Goal: Task Accomplishment & Management: Manage account settings

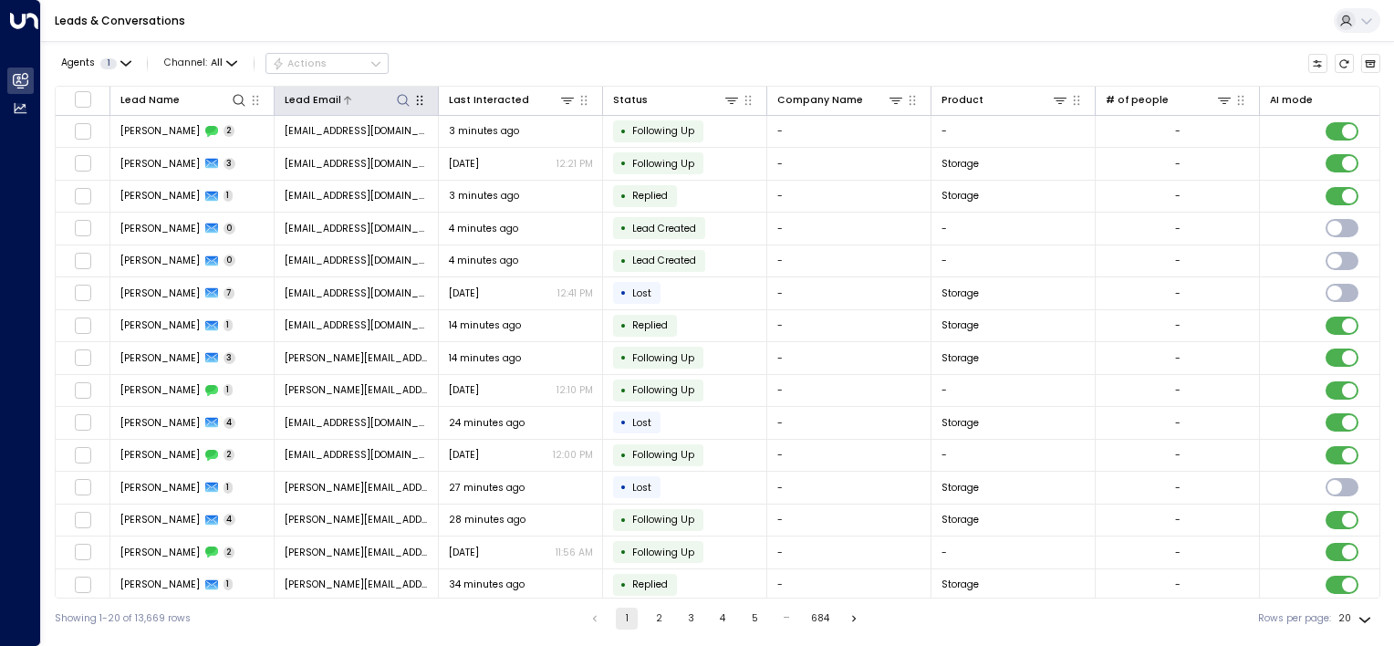
click at [399, 95] on icon at bounding box center [403, 100] width 12 height 12
type input "**********"
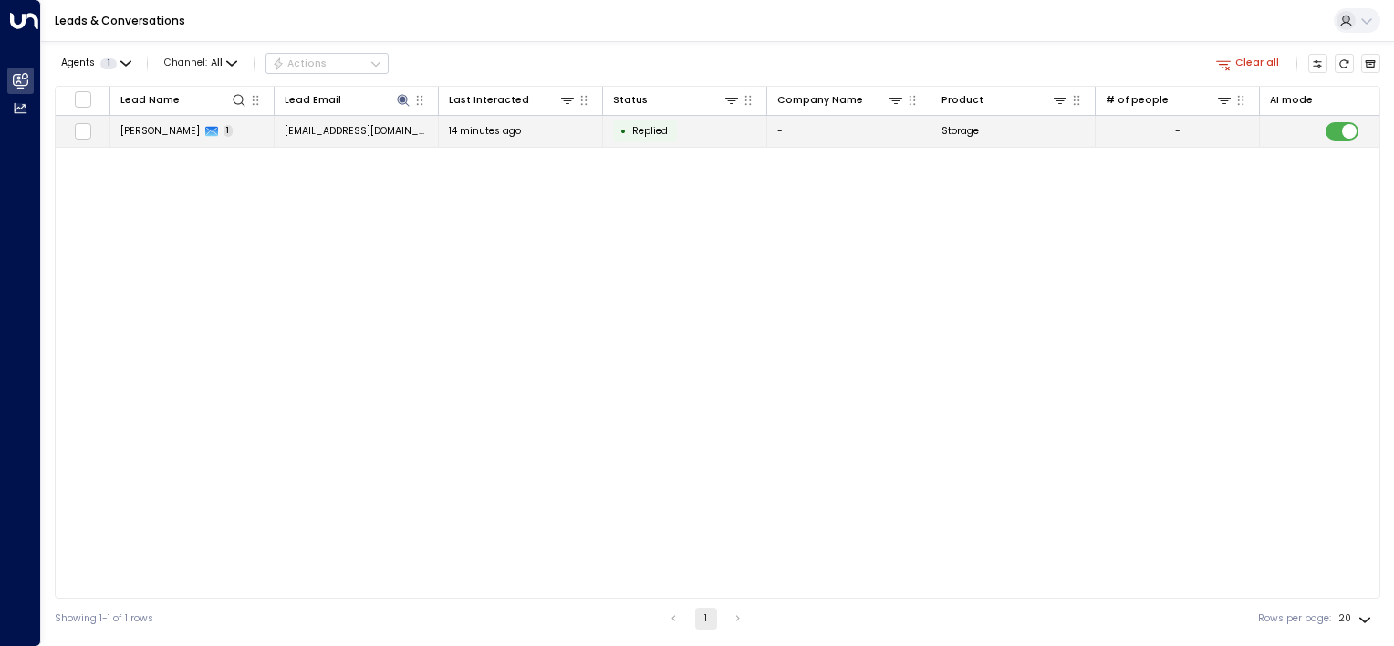
click at [222, 133] on td "John Doe 1" at bounding box center [192, 132] width 164 height 32
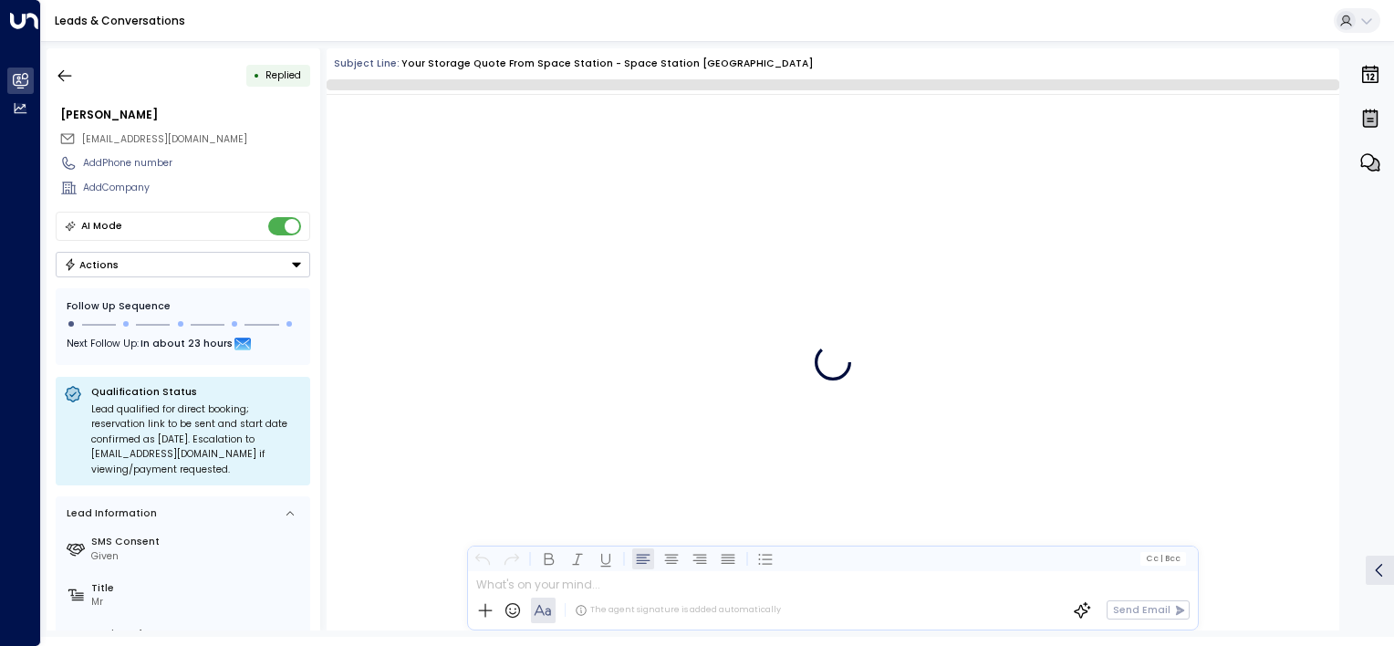
scroll to position [720, 0]
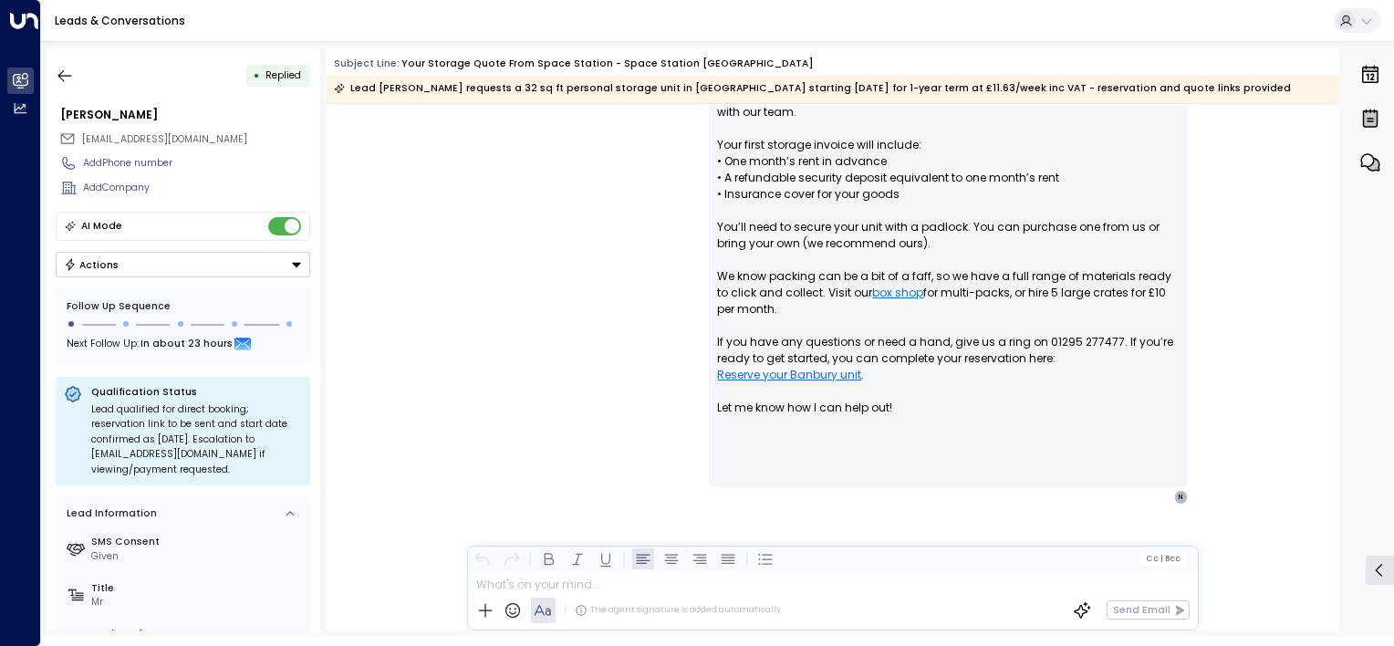
click at [283, 255] on button "Actions" at bounding box center [183, 265] width 254 height 26
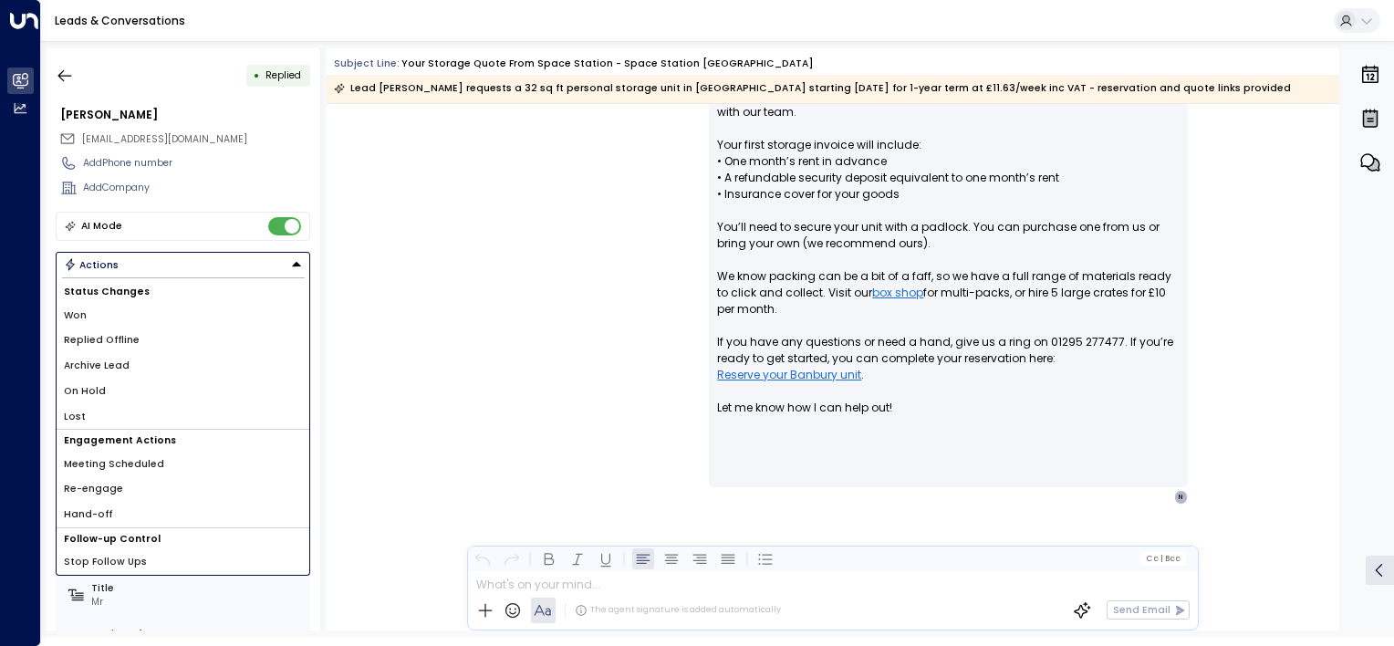
click at [161, 562] on li "Stop Follow Ups" at bounding box center [183, 562] width 253 height 26
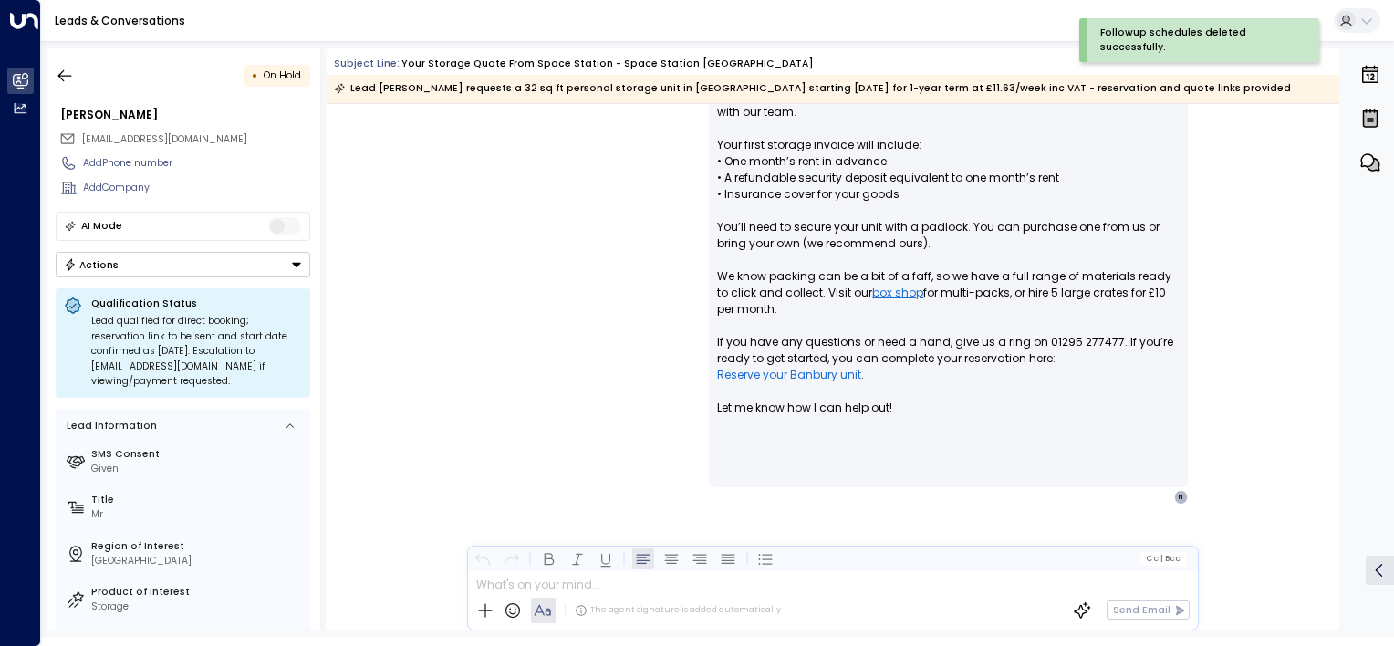
click at [254, 265] on button "Actions" at bounding box center [183, 265] width 254 height 26
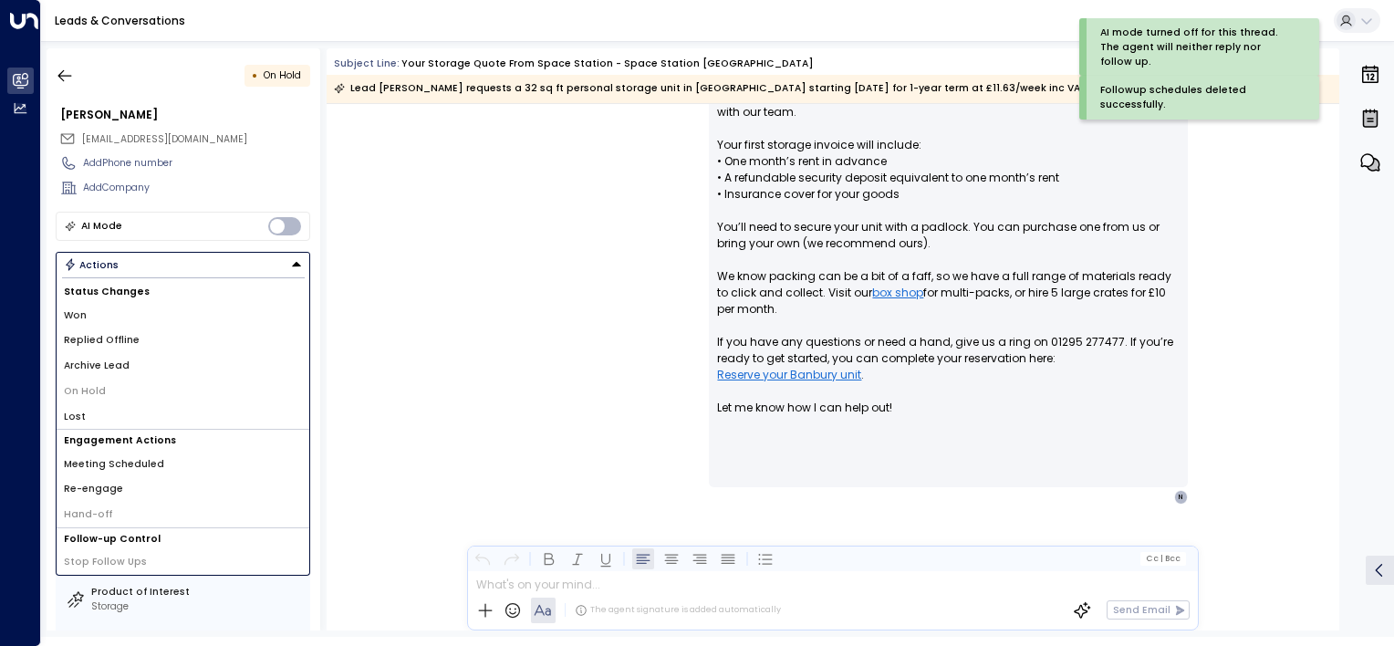
drag, startPoint x: 498, startPoint y: 291, endPoint x: 407, endPoint y: 244, distance: 102.4
click at [498, 290] on div "Olivia Parker • 12:10 PM • Email Hi John, Thank you for your interest in our 32…" at bounding box center [832, 200] width 780 height 607
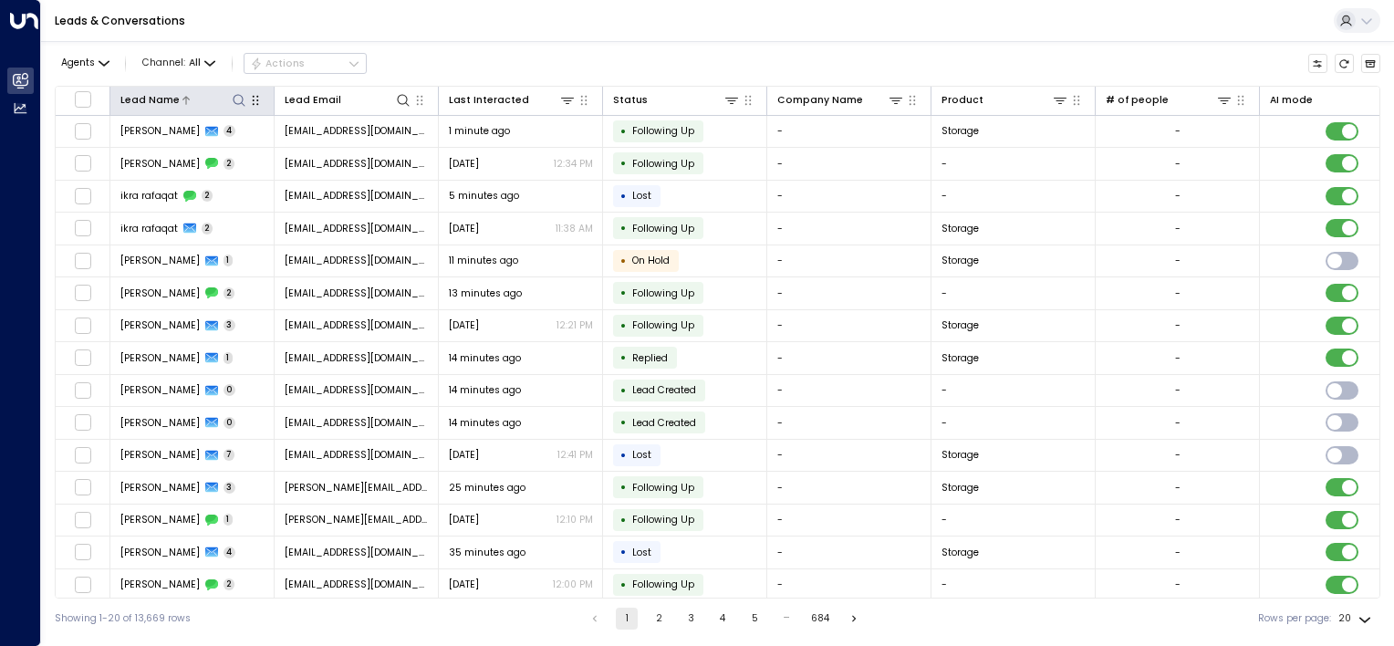
click at [233, 96] on icon at bounding box center [239, 100] width 12 height 12
type input "******"
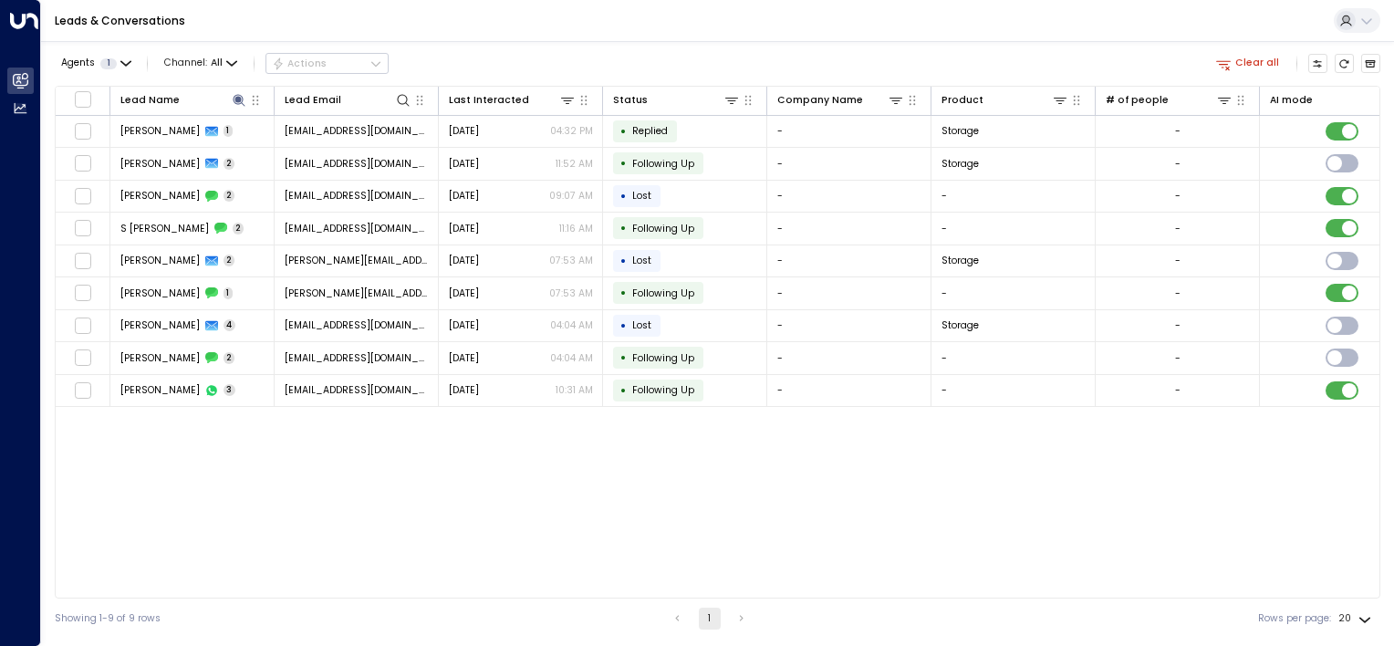
drag, startPoint x: 266, startPoint y: 503, endPoint x: 245, endPoint y: 503, distance: 21.0
click at [264, 503] on div "Lead Name Lead Email Last Interacted Status Company Name Product # of people AI…" at bounding box center [717, 342] width 1325 height 513
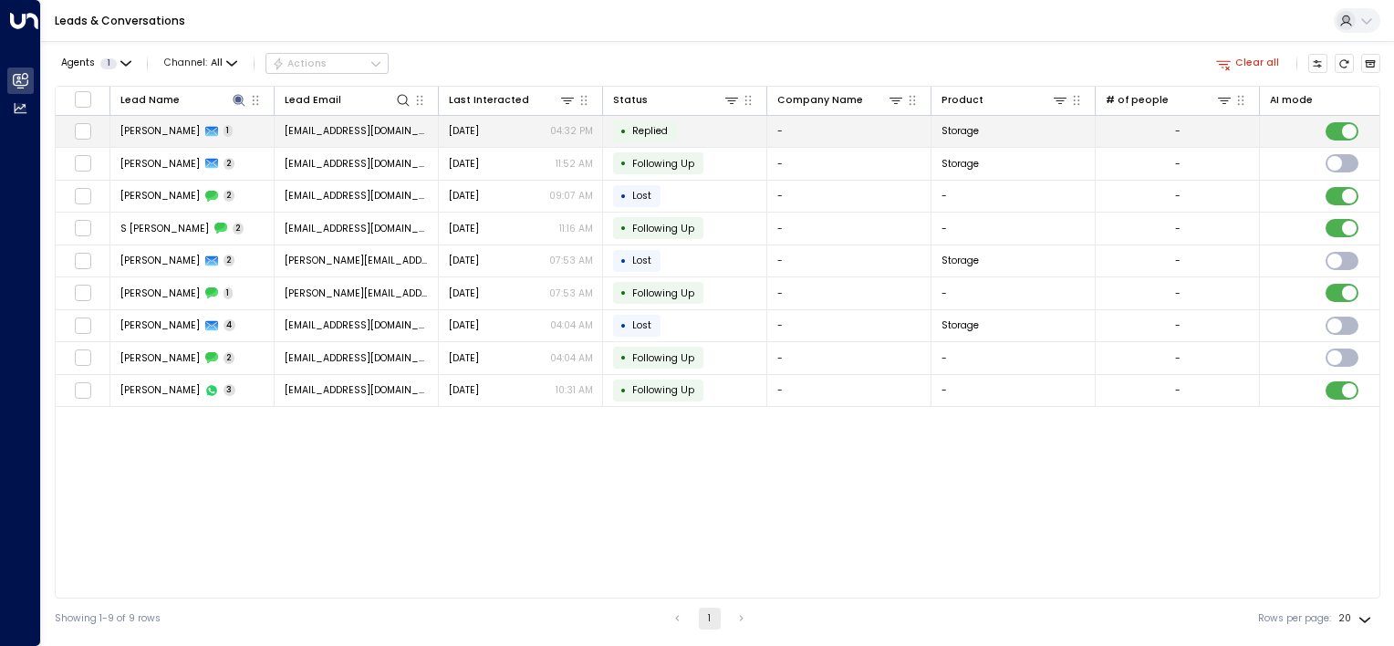
click at [341, 124] on span "[EMAIL_ADDRESS][DOMAIN_NAME]" at bounding box center [357, 131] width 144 height 14
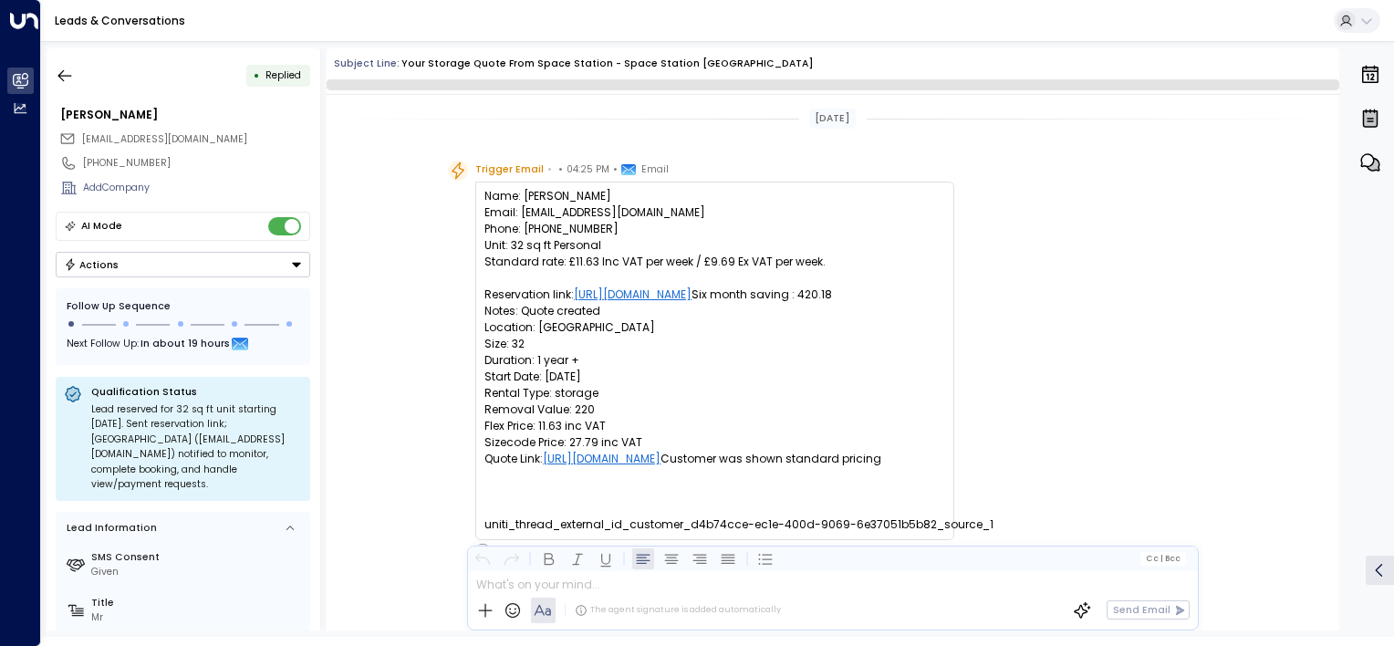
scroll to position [687, 0]
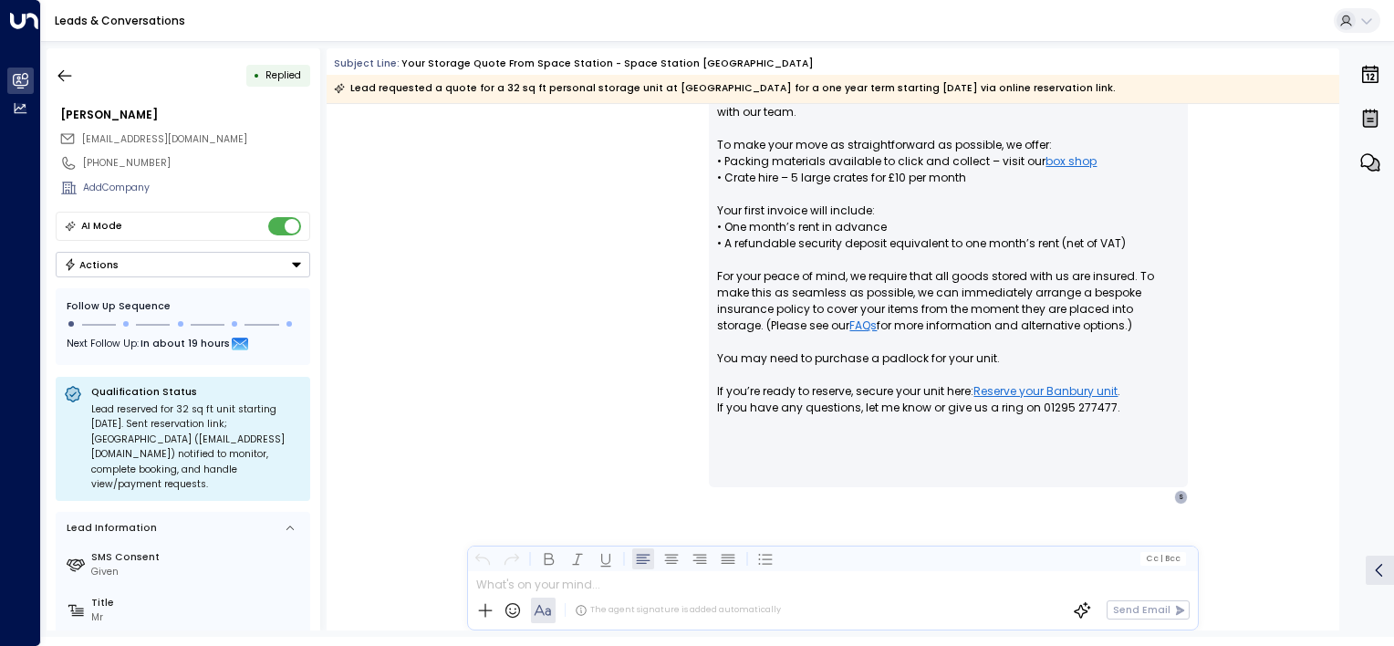
click at [238, 266] on button "Actions" at bounding box center [183, 265] width 254 height 26
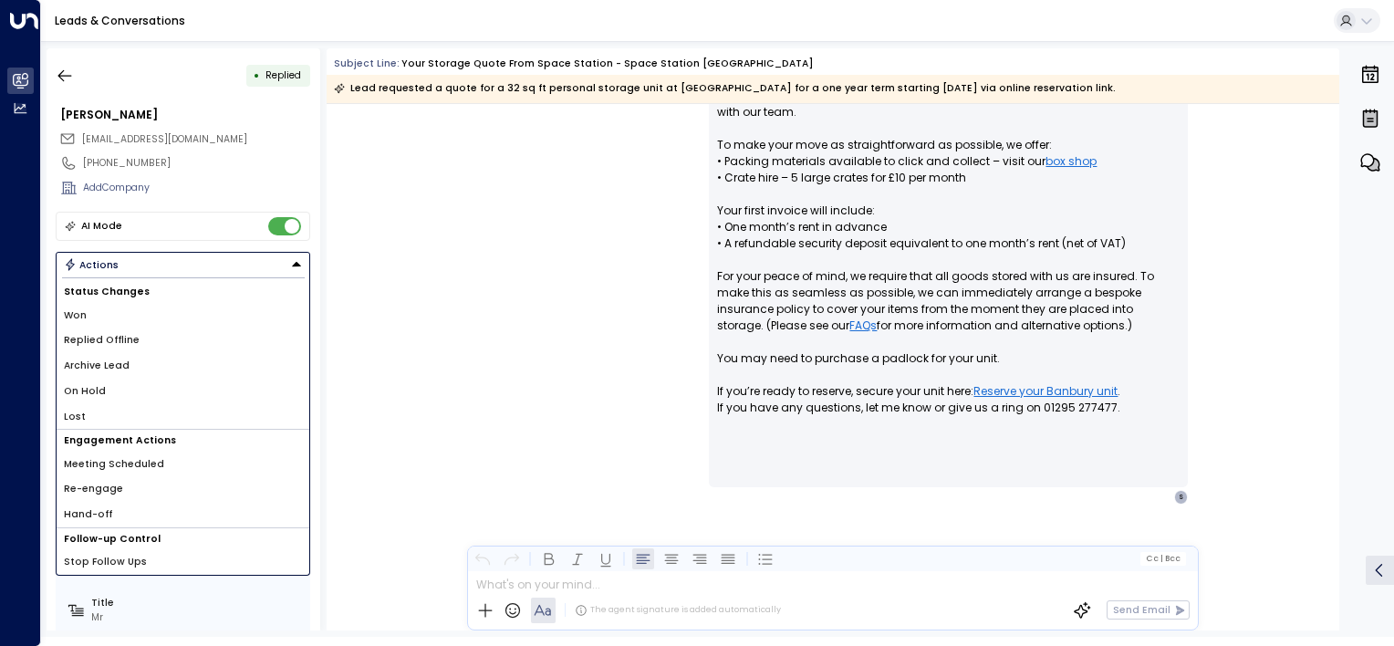
click at [185, 338] on li "Replied Offline" at bounding box center [183, 340] width 253 height 26
